Goal: Information Seeking & Learning: Compare options

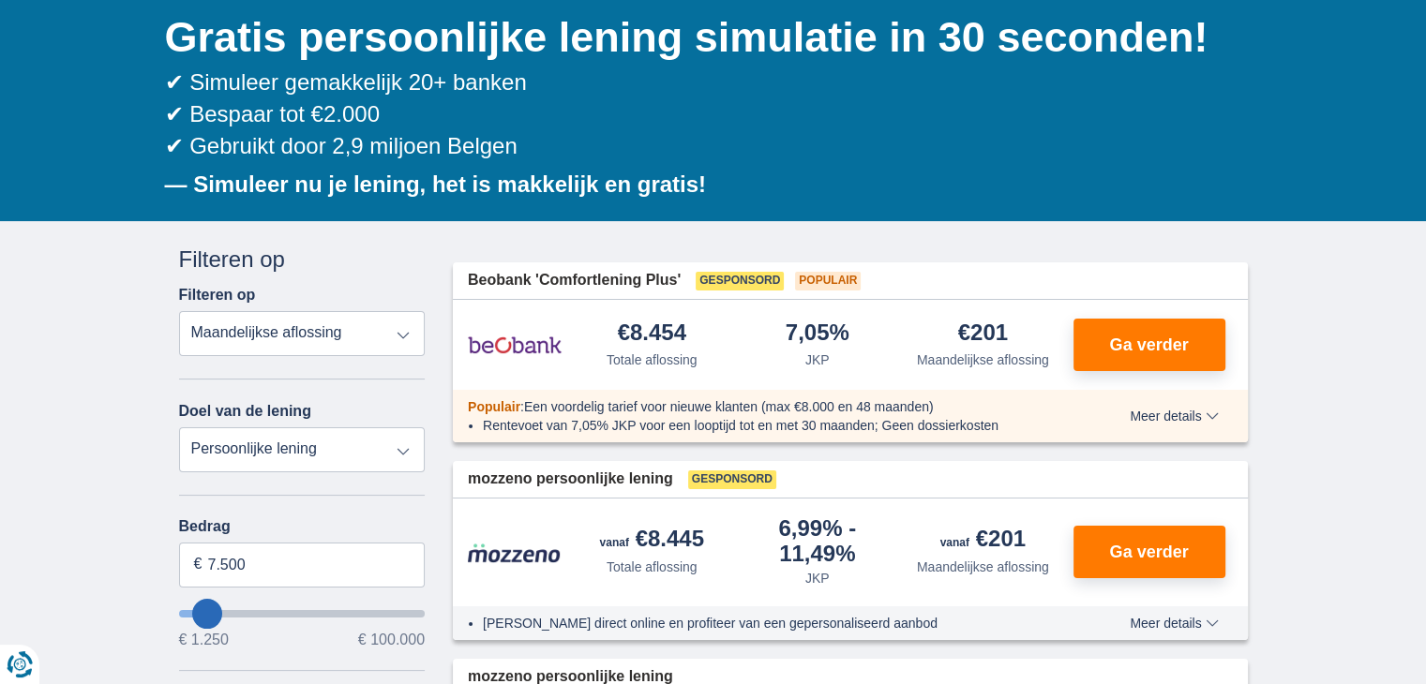
scroll to position [281, 0]
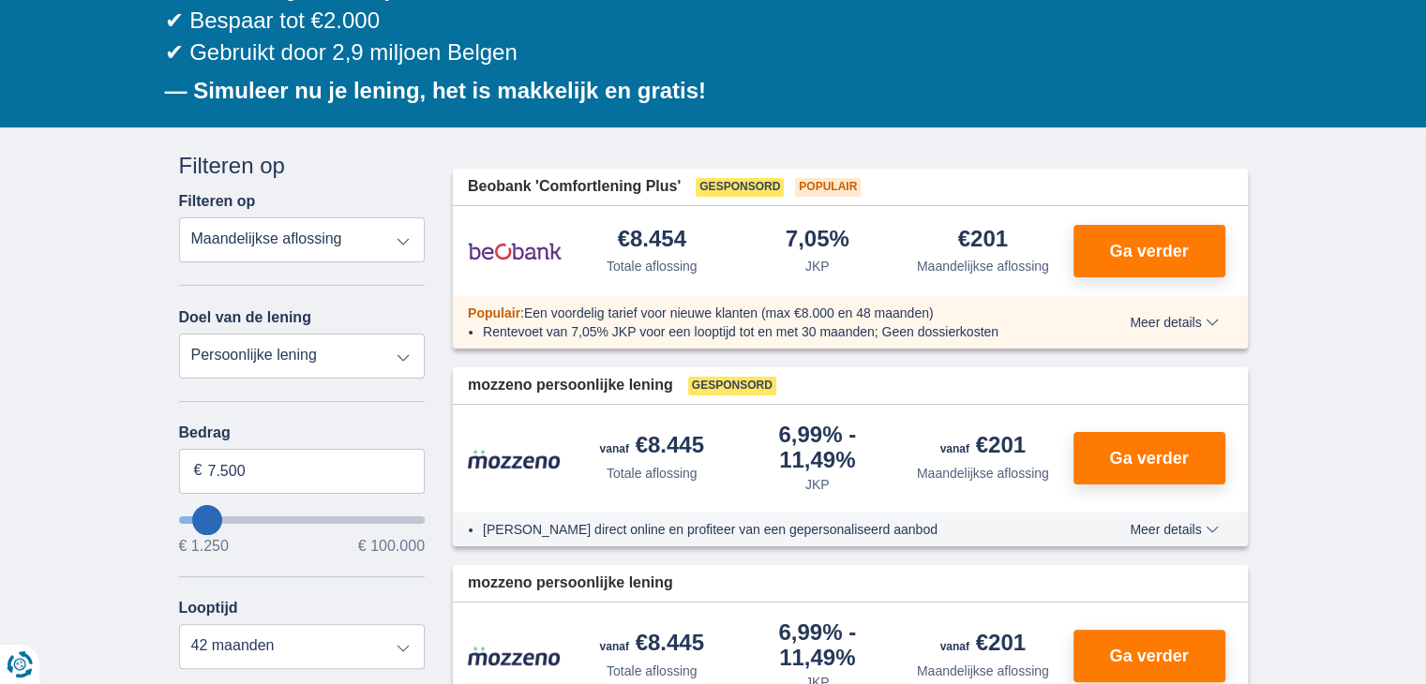
click at [325, 226] on select "Totale aflossing JKP Maandelijkse aflossing" at bounding box center [302, 239] width 247 height 45
click at [179, 217] on select "Totale aflossing JKP Maandelijkse aflossing" at bounding box center [302, 239] width 247 height 45
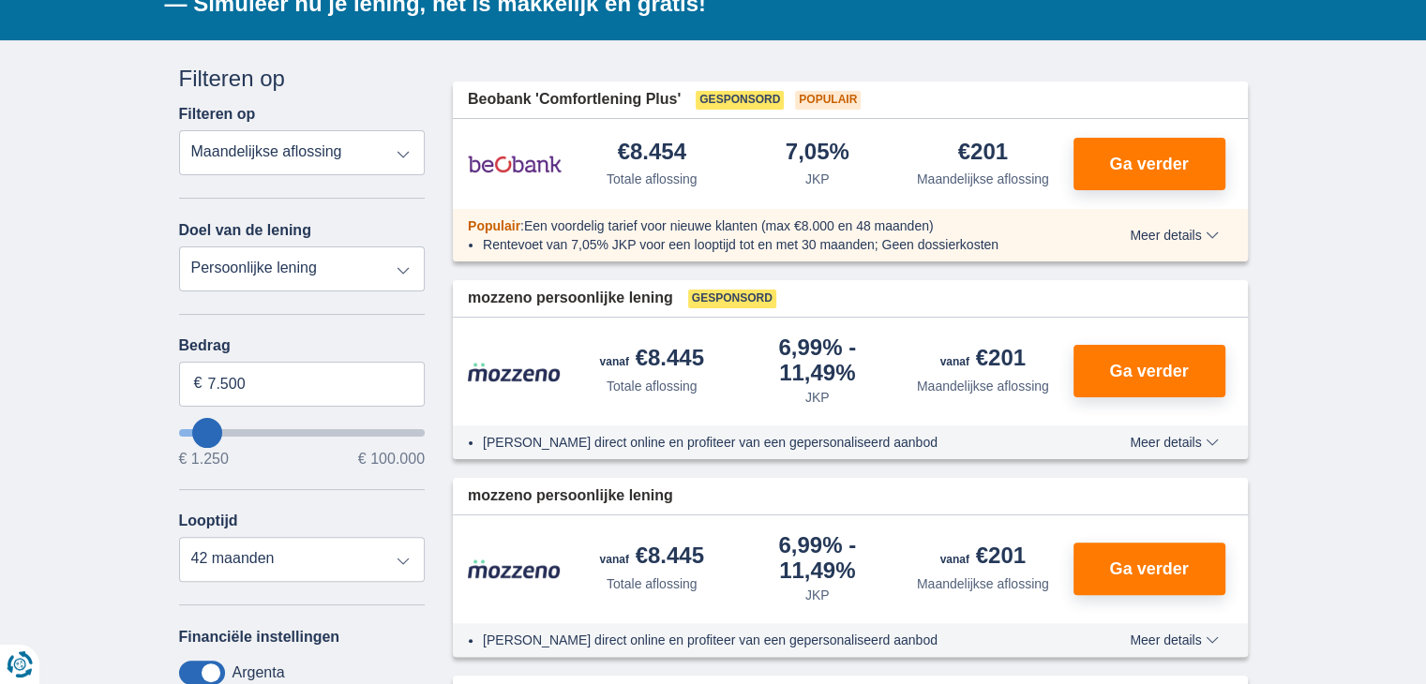
scroll to position [469, 0]
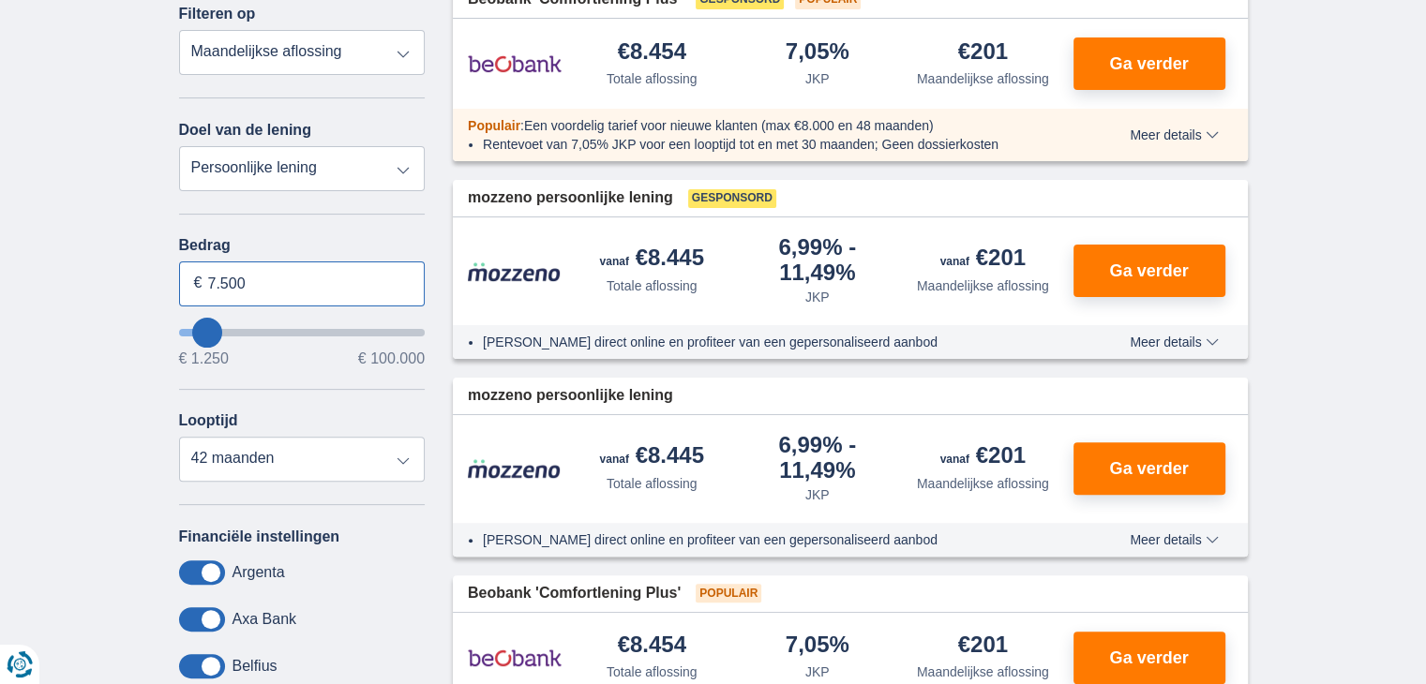
drag, startPoint x: 264, startPoint y: 278, endPoint x: 112, endPoint y: 276, distance: 151.9
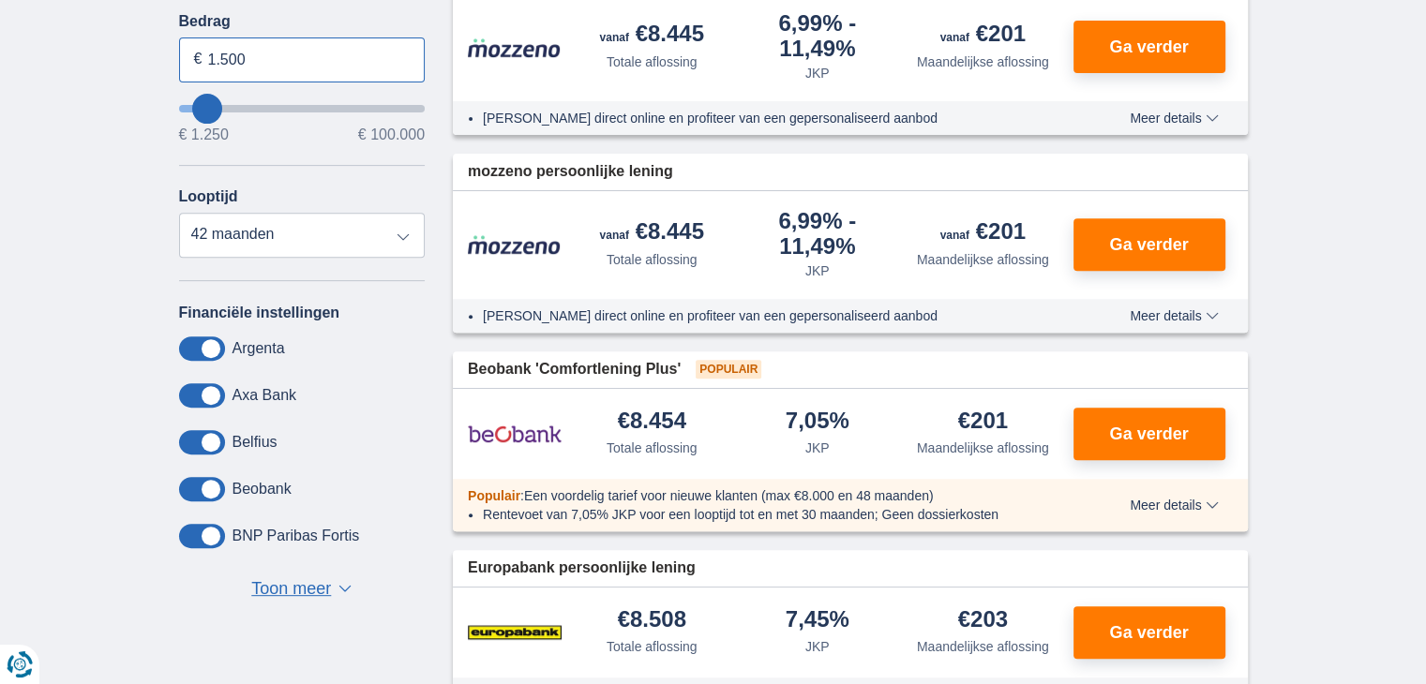
scroll to position [750, 0]
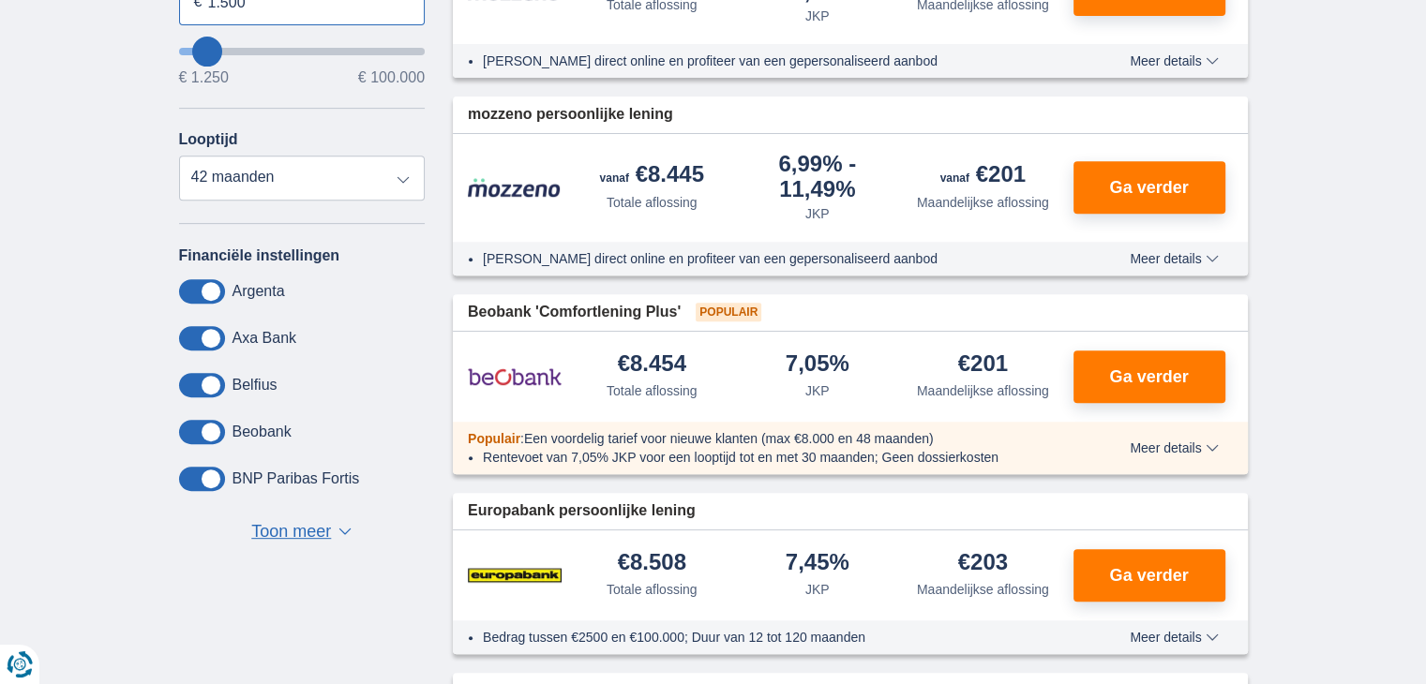
type input "1.500"
type input "1250"
select select "24"
click at [204, 282] on span at bounding box center [202, 291] width 46 height 24
click at [0, 0] on input "checkbox" at bounding box center [0, 0] width 0 height 0
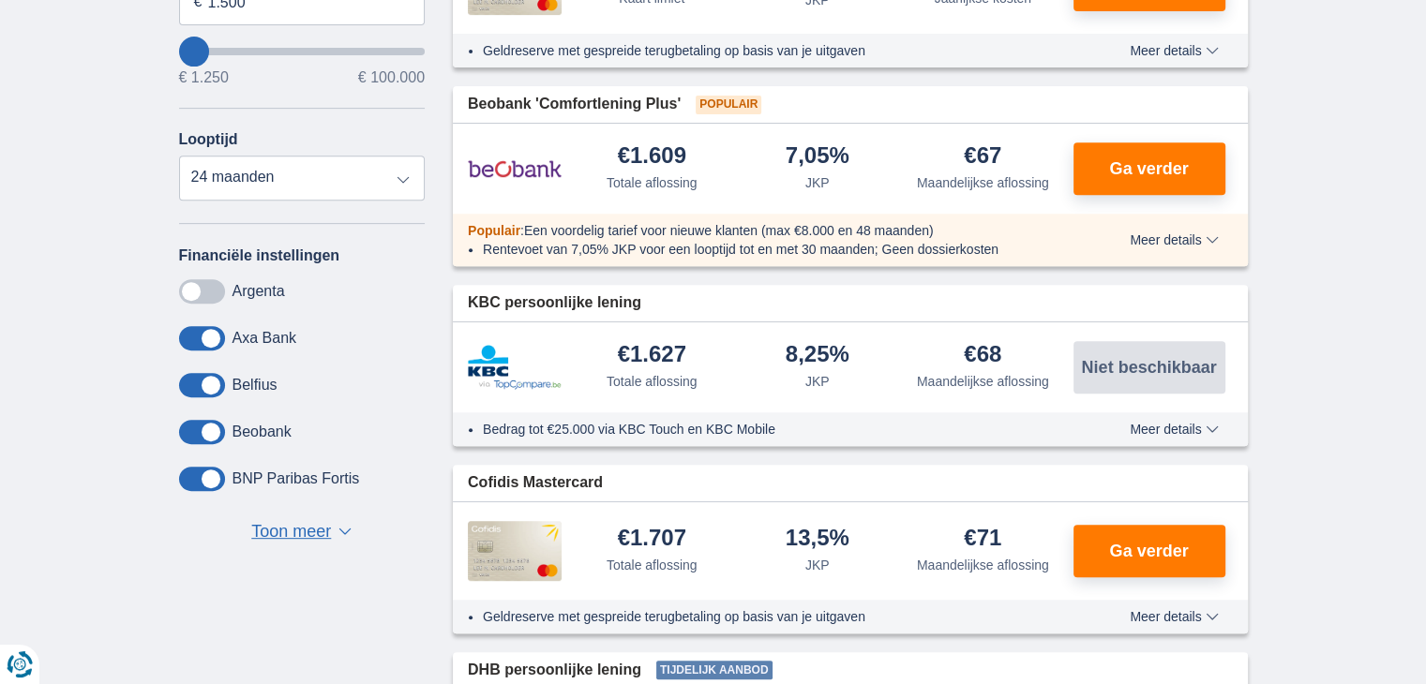
click at [197, 326] on span at bounding box center [202, 338] width 46 height 24
click at [0, 0] on input "checkbox" at bounding box center [0, 0] width 0 height 0
click at [210, 383] on span at bounding box center [202, 385] width 46 height 24
click at [0, 0] on input "checkbox" at bounding box center [0, 0] width 0 height 0
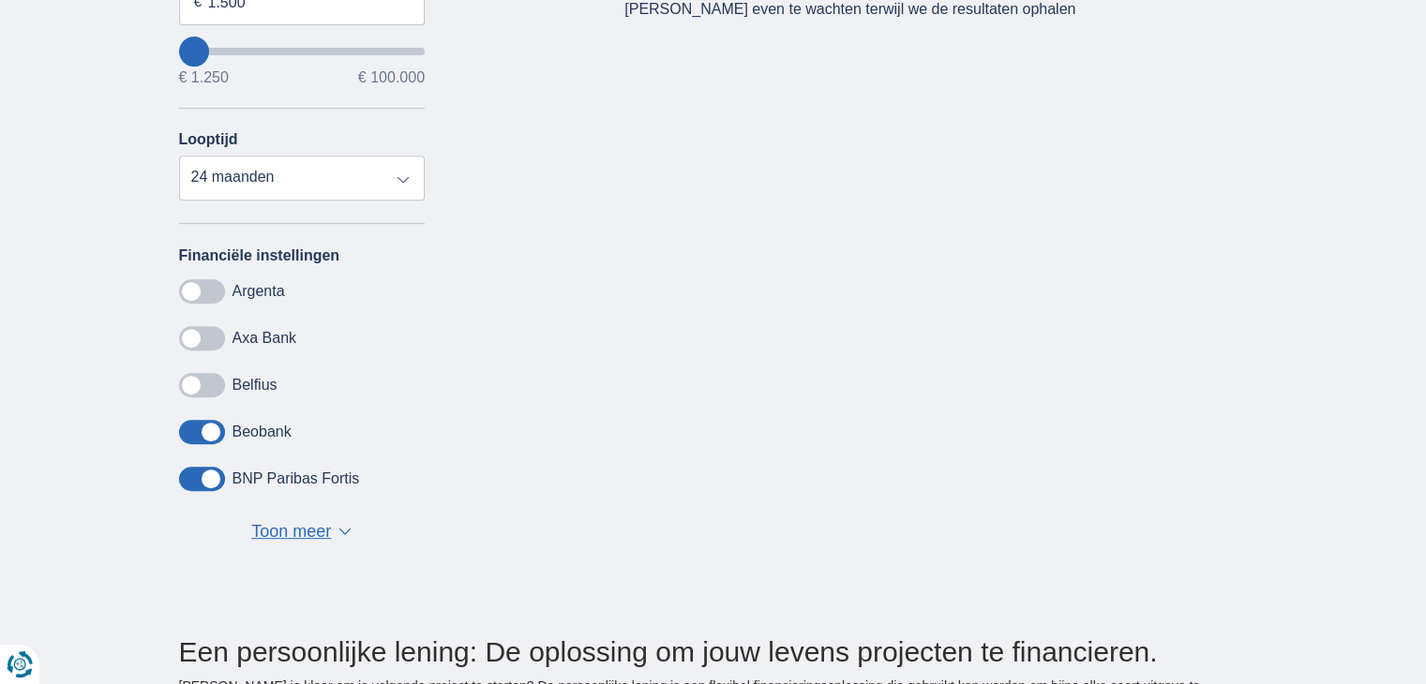
click at [210, 420] on span at bounding box center [202, 432] width 46 height 24
click at [0, 0] on input "checkbox" at bounding box center [0, 0] width 0 height 0
click at [199, 482] on span at bounding box center [202, 479] width 46 height 24
click at [0, 0] on input "checkbox" at bounding box center [0, 0] width 0 height 0
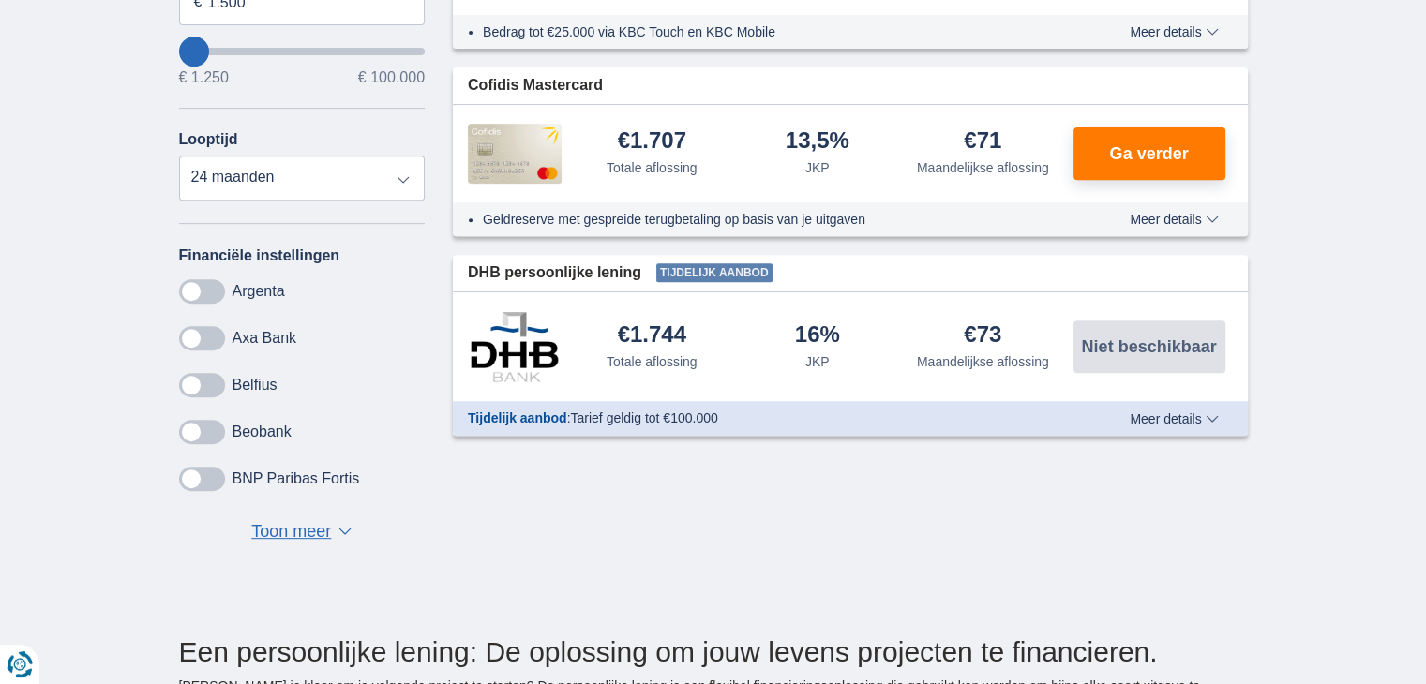
click at [296, 526] on span "Toon meer" at bounding box center [291, 532] width 80 height 24
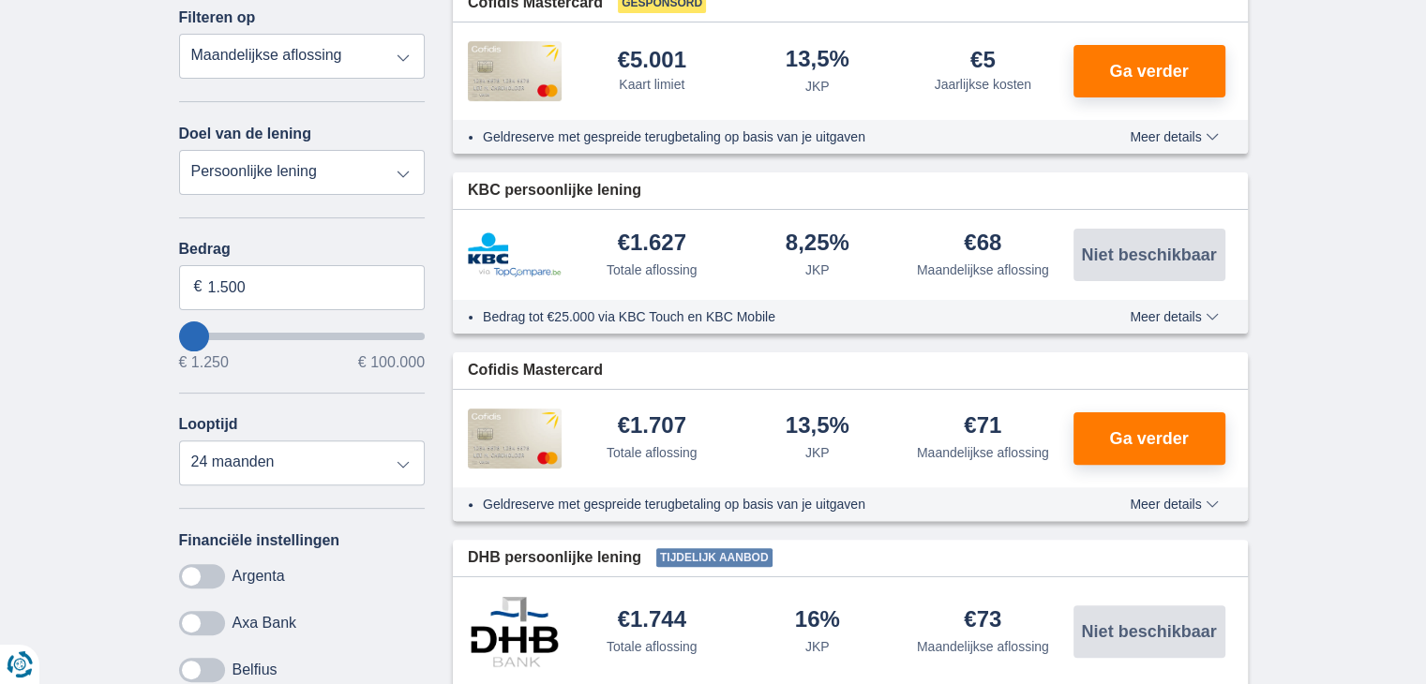
scroll to position [469, 0]
